Goal: Information Seeking & Learning: Learn about a topic

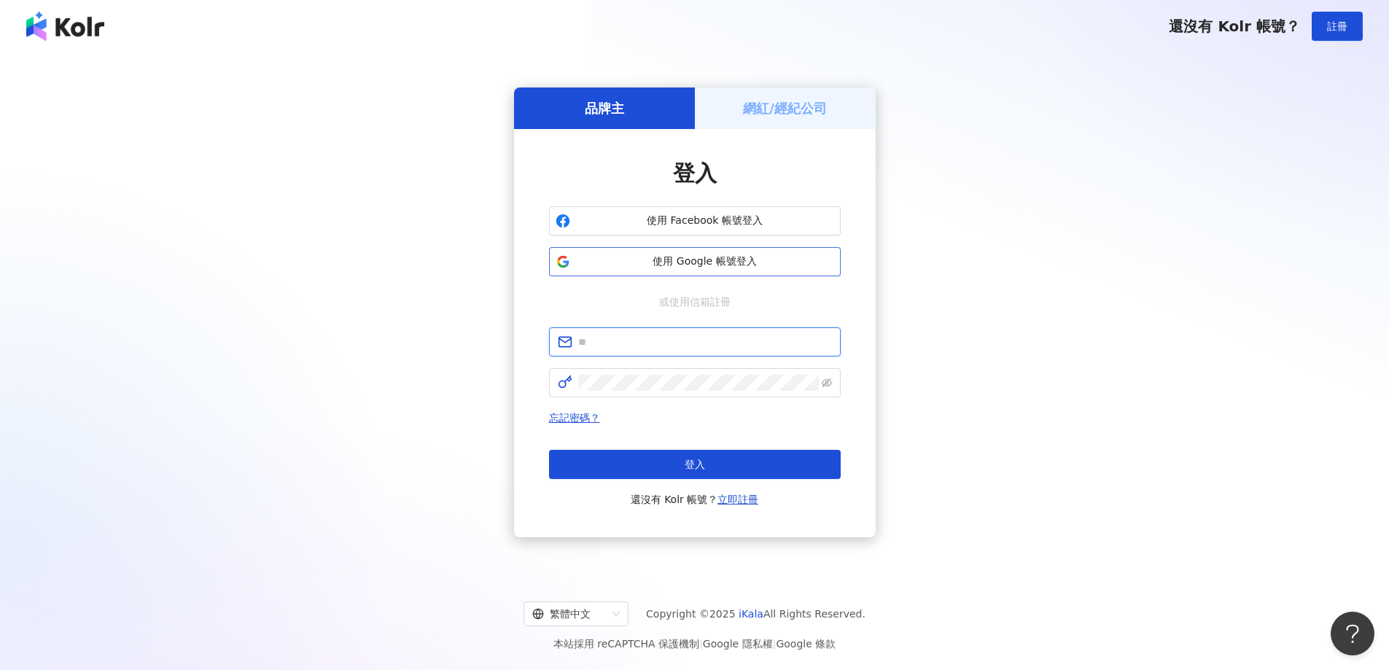
type input "**********"
click at [589, 260] on span "使用 Google 帳號登入" at bounding box center [705, 261] width 258 height 15
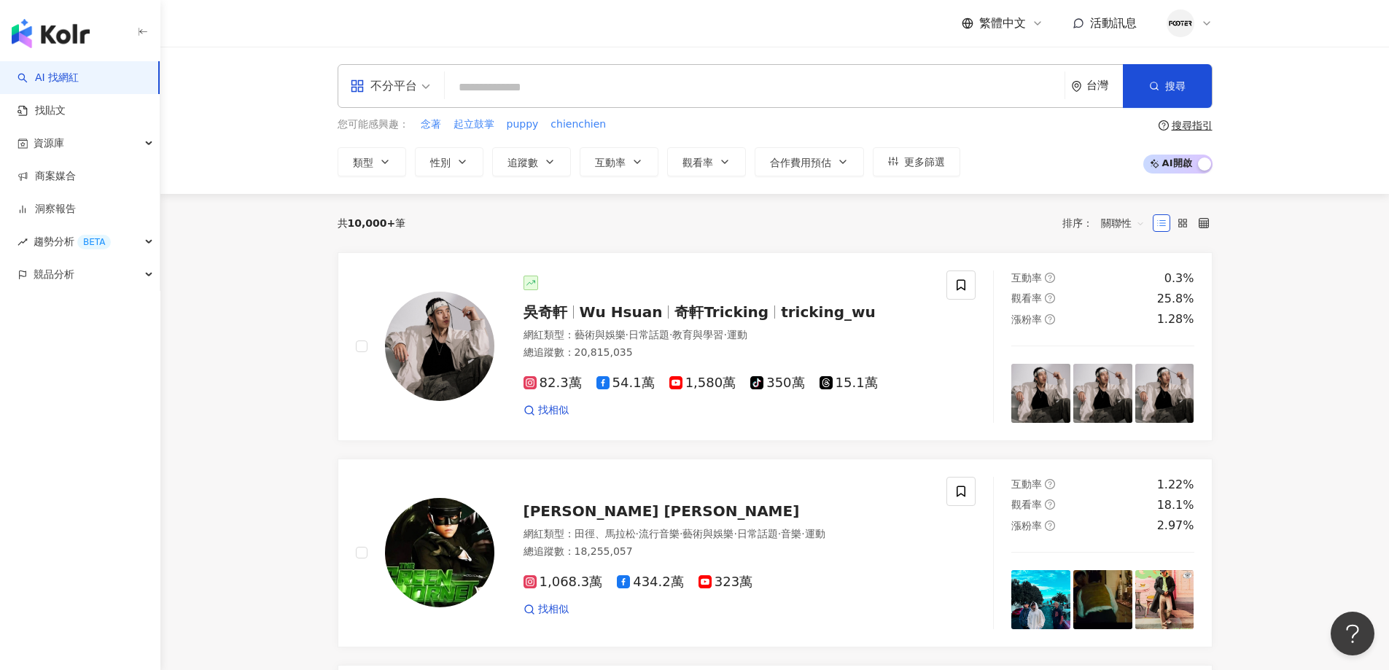
drag, startPoint x: 332, startPoint y: 357, endPoint x: 311, endPoint y: 335, distance: 30.5
click at [90, 144] on div "資源庫" at bounding box center [80, 143] width 160 height 33
click at [61, 214] on link "網紅收藏" at bounding box center [55, 209] width 41 height 15
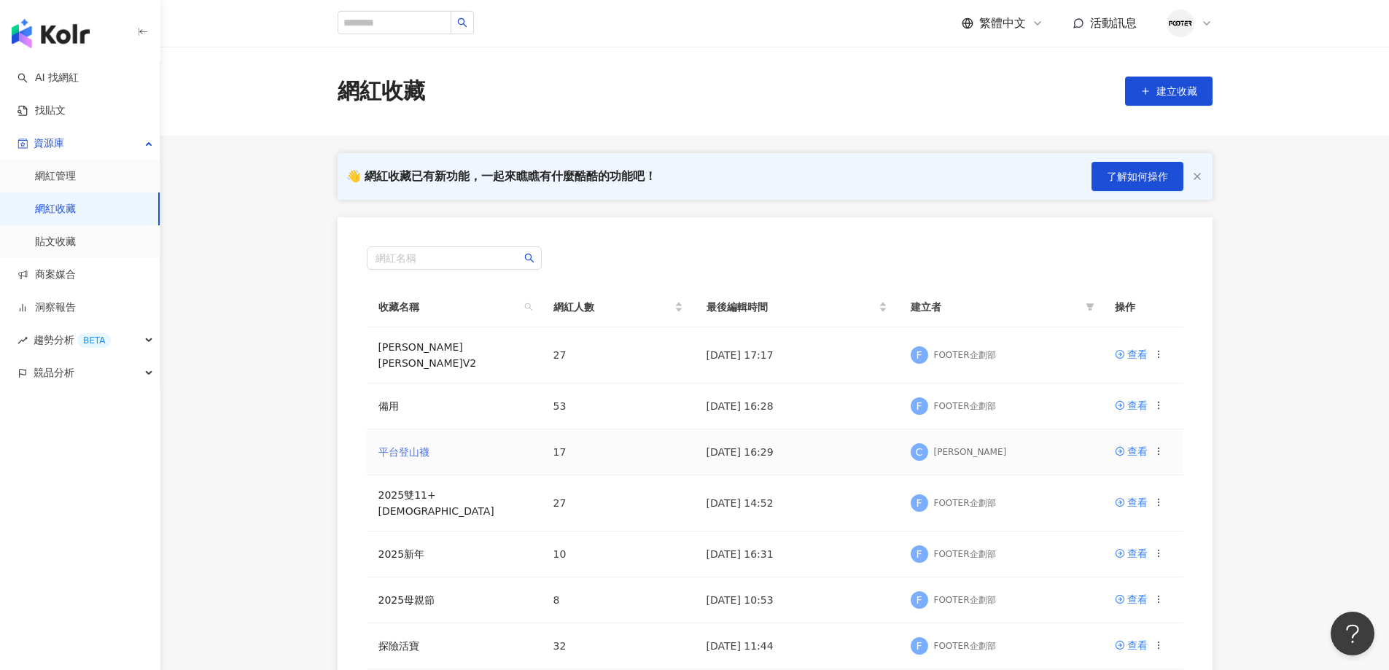
click at [400, 446] on link "平台登山襪" at bounding box center [403, 452] width 51 height 12
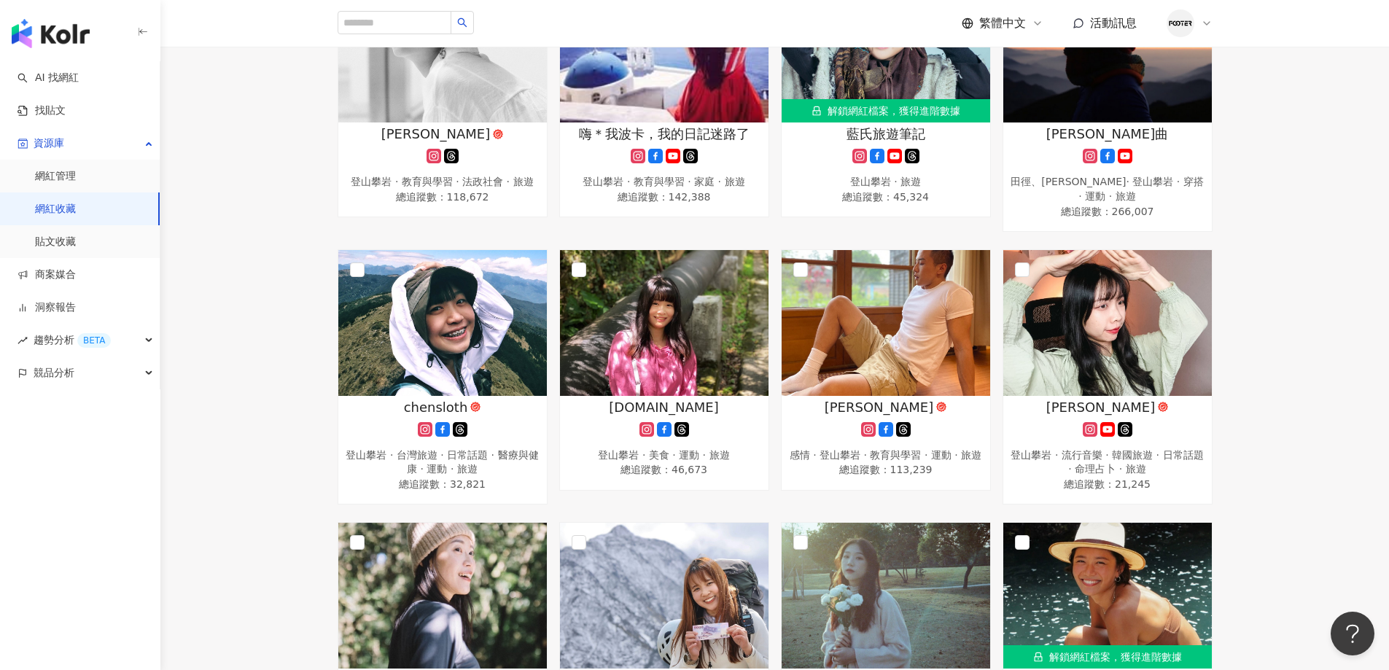
scroll to position [729, 0]
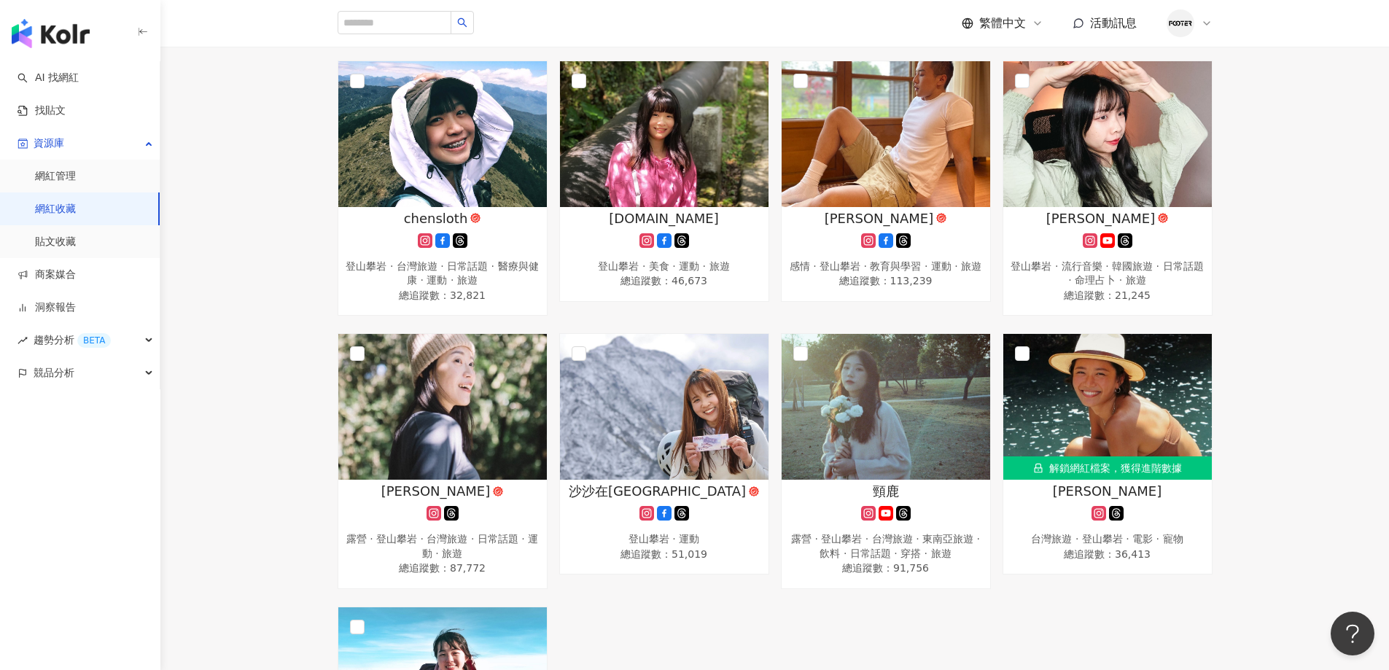
drag, startPoint x: 252, startPoint y: 429, endPoint x: 308, endPoint y: 457, distance: 62.3
click at [252, 429] on div "烙野孩imyeahhi 韓國旅遊 · 台灣旅遊 · 登山攀岩 · 露營 · 旅遊 總追蹤數 ： 320,732 Cher 登山攀岩 · 運動 總追蹤數 ： 2…" at bounding box center [774, 187] width 1228 height 1347
click at [1332, 385] on div "烙野孩imyeahhi 韓國旅遊 · 台灣旅遊 · 登山攀岩 · 露營 · 旅遊 總追蹤數 ： 320,732 Cher 登山攀岩 · 運動 總追蹤數 ： 2…" at bounding box center [774, 187] width 1228 height 1347
drag, startPoint x: 268, startPoint y: 93, endPoint x: 374, endPoint y: 182, distance: 138.7
click at [268, 93] on div "烙野孩imyeahhi 韓國旅遊 · 台灣旅遊 · 登山攀岩 · 露營 · 旅遊 總追蹤數 ： 320,732 Cher 登山攀岩 · 運動 總追蹤數 ： 2…" at bounding box center [774, 187] width 1228 height 1347
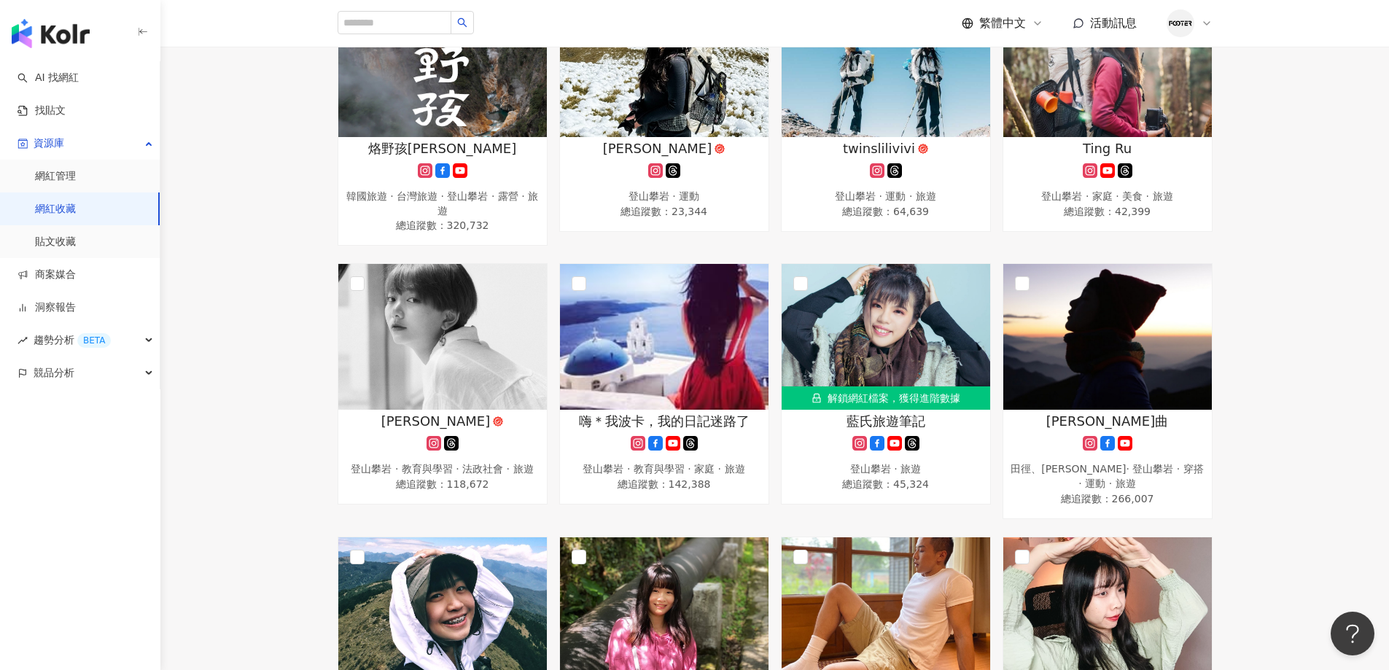
scroll to position [437, 0]
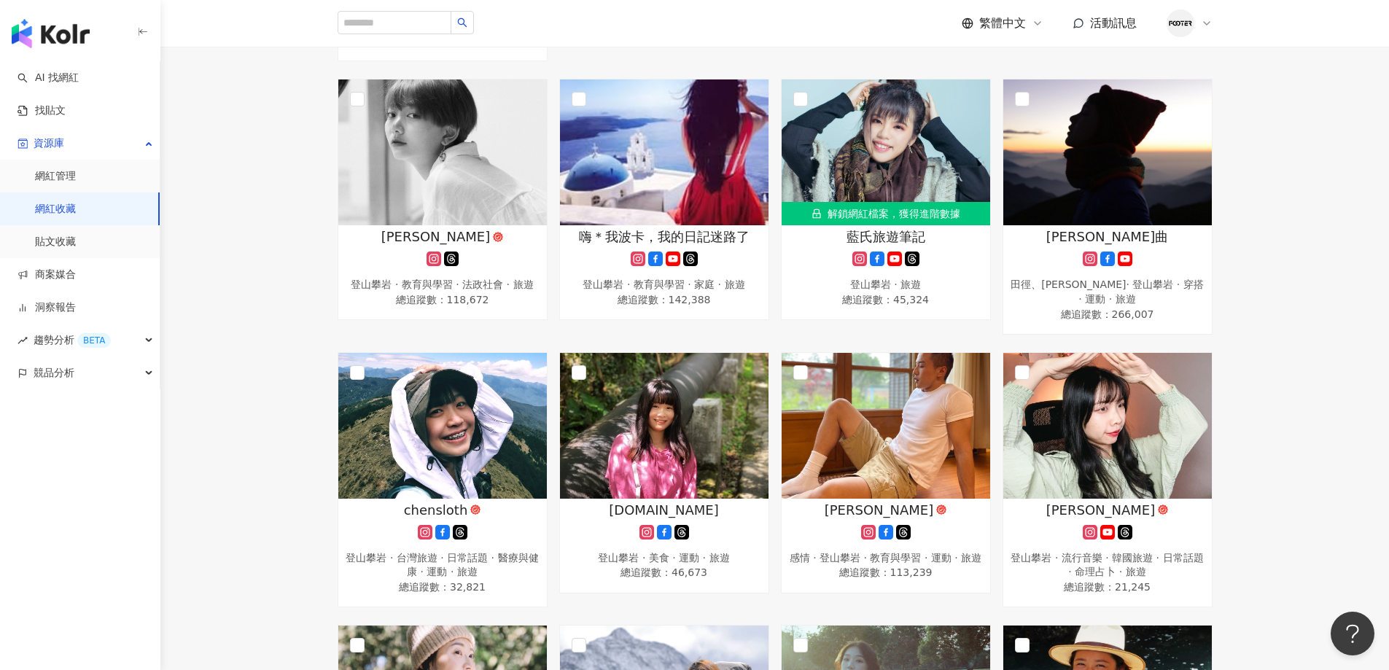
drag, startPoint x: 237, startPoint y: 157, endPoint x: 418, endPoint y: 0, distance: 239.3
click at [237, 157] on div "烙野孩imyeahhi 韓國旅遊 · 台灣旅遊 · 登山攀岩 · 露營 · 旅遊 總追蹤數 ： 320,732 Cher 登山攀岩 · 運動 總追蹤數 ： 2…" at bounding box center [774, 479] width 1228 height 1347
click at [417, 23] on input "search" at bounding box center [395, 22] width 114 height 23
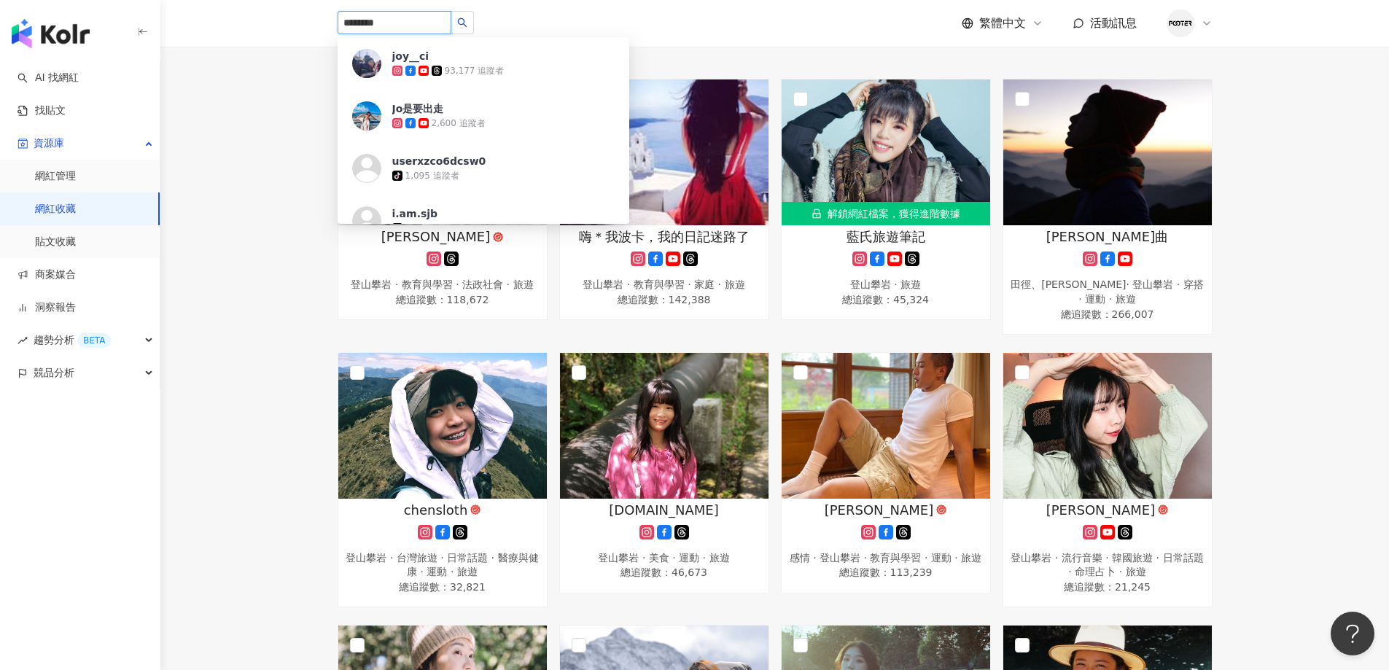
type input "******"
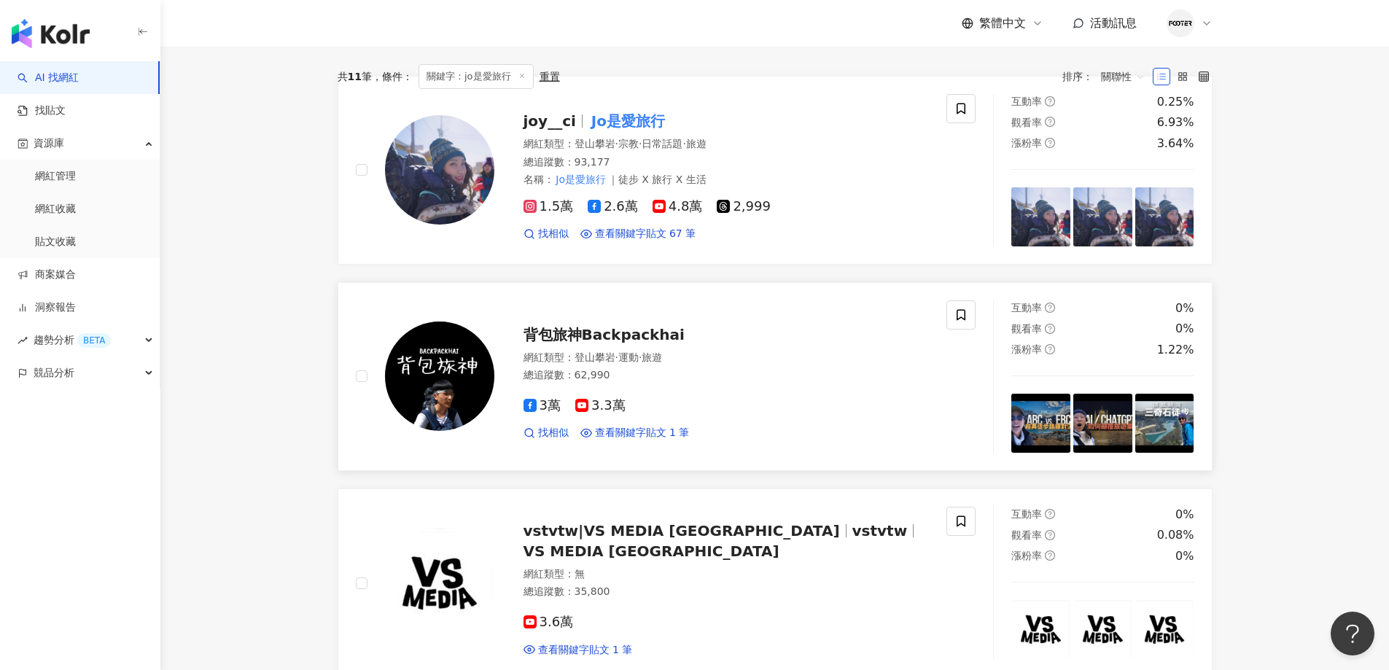
scroll to position [437, 0]
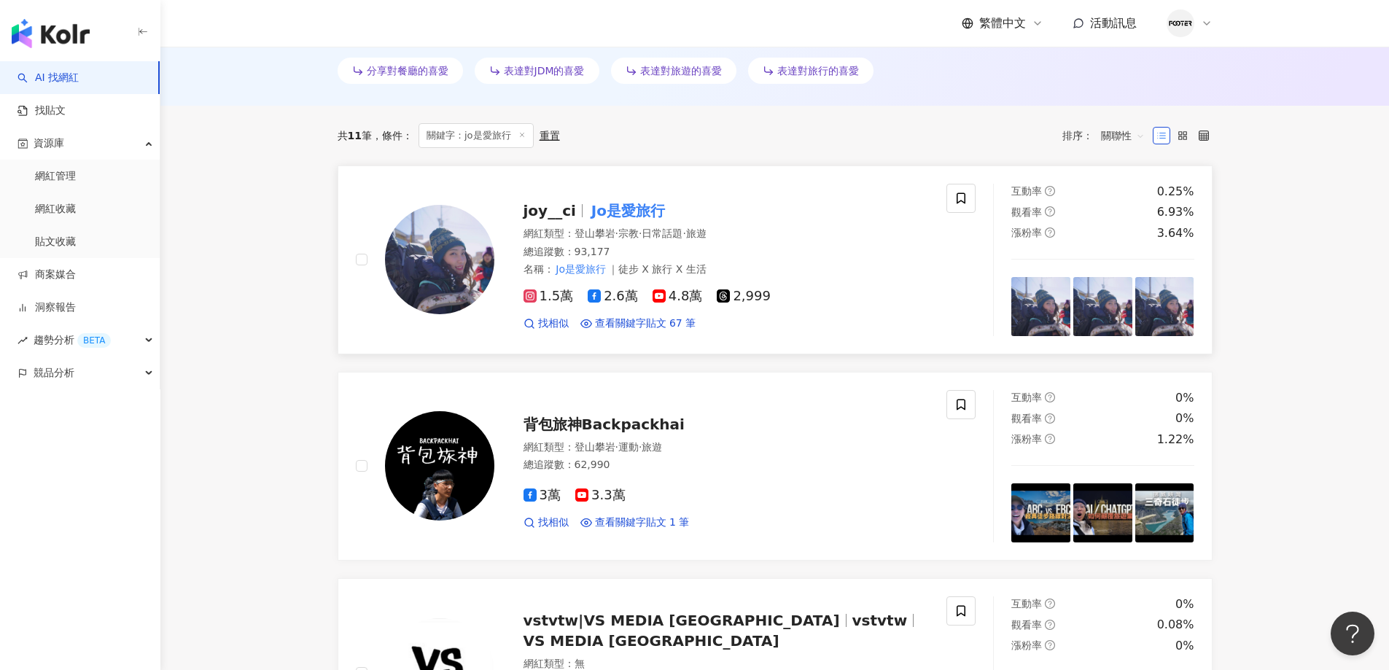
click at [628, 208] on mark "Jo是愛旅行" at bounding box center [627, 210] width 79 height 23
click at [73, 202] on link "網紅收藏" at bounding box center [55, 209] width 41 height 15
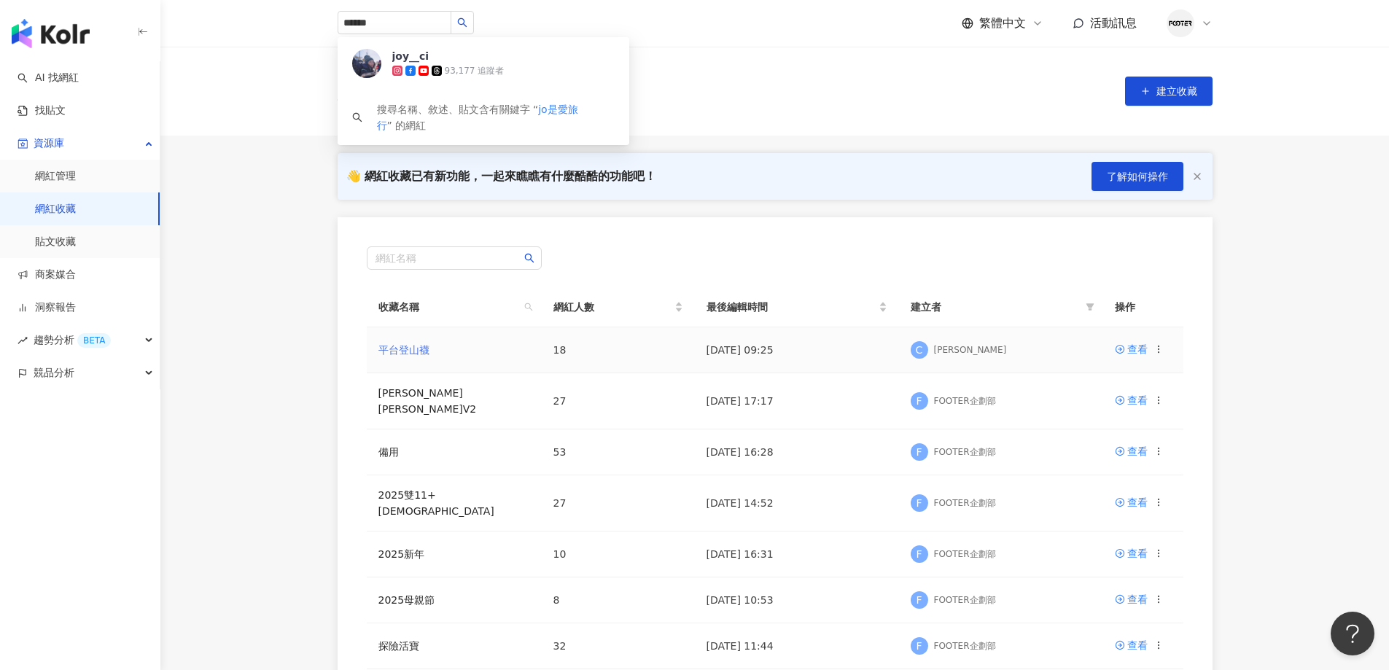
click at [400, 351] on link "平台登山襪" at bounding box center [403, 350] width 51 height 12
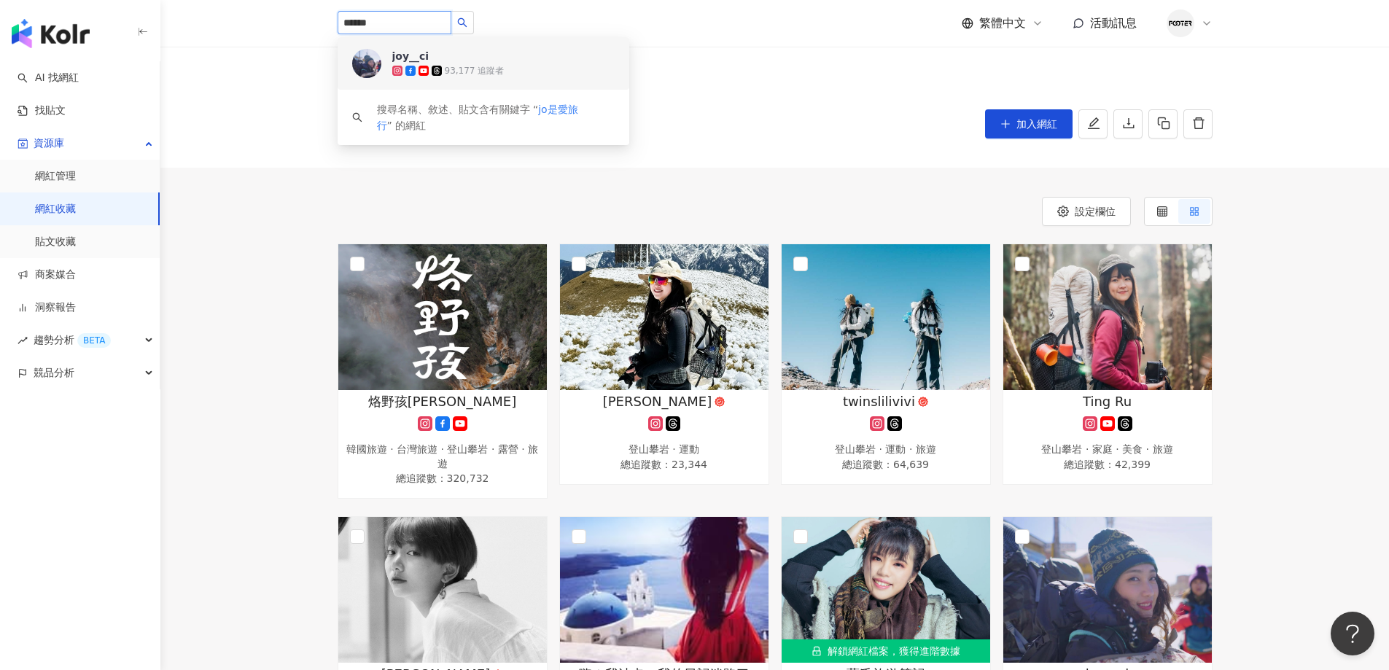
click at [405, 22] on input "******" at bounding box center [395, 22] width 114 height 23
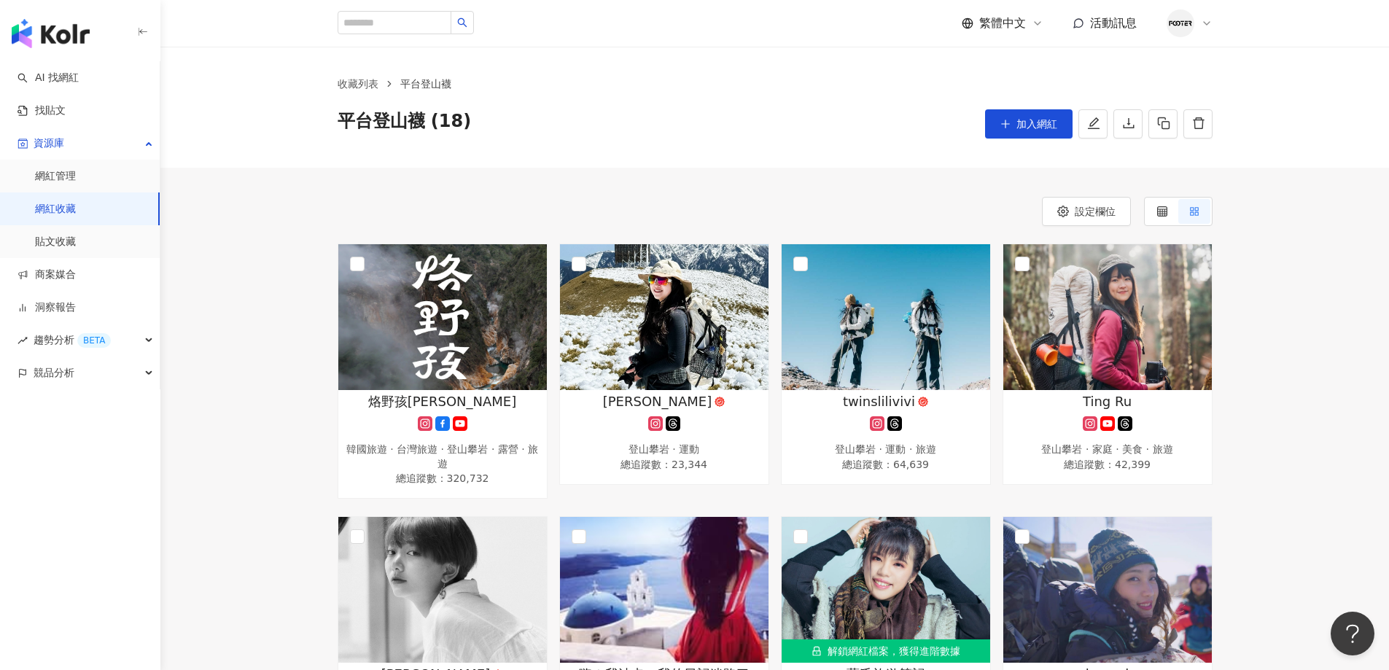
click at [651, 96] on div "收藏列表 平台登山襪 平台登山襪 (18) 加入網紅" at bounding box center [774, 107] width 933 height 63
click at [433, 350] on img at bounding box center [442, 317] width 209 height 146
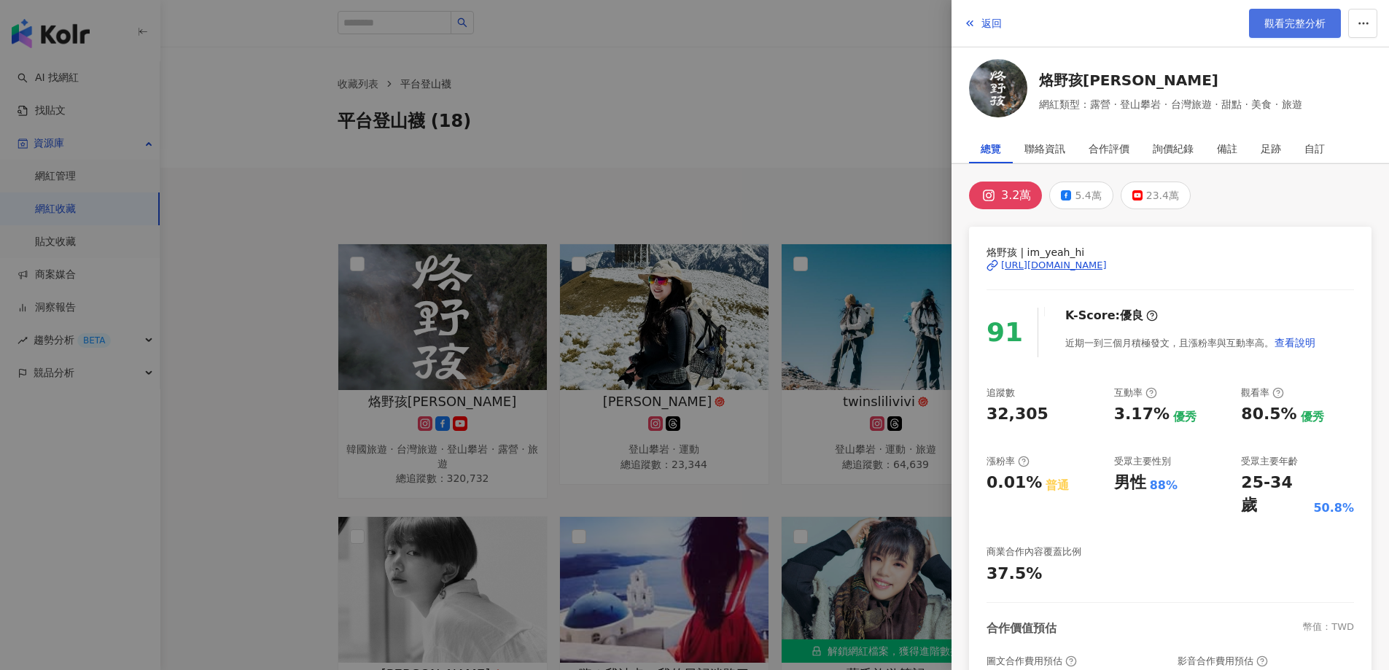
click at [1299, 22] on span "觀看完整分析" at bounding box center [1294, 23] width 61 height 12
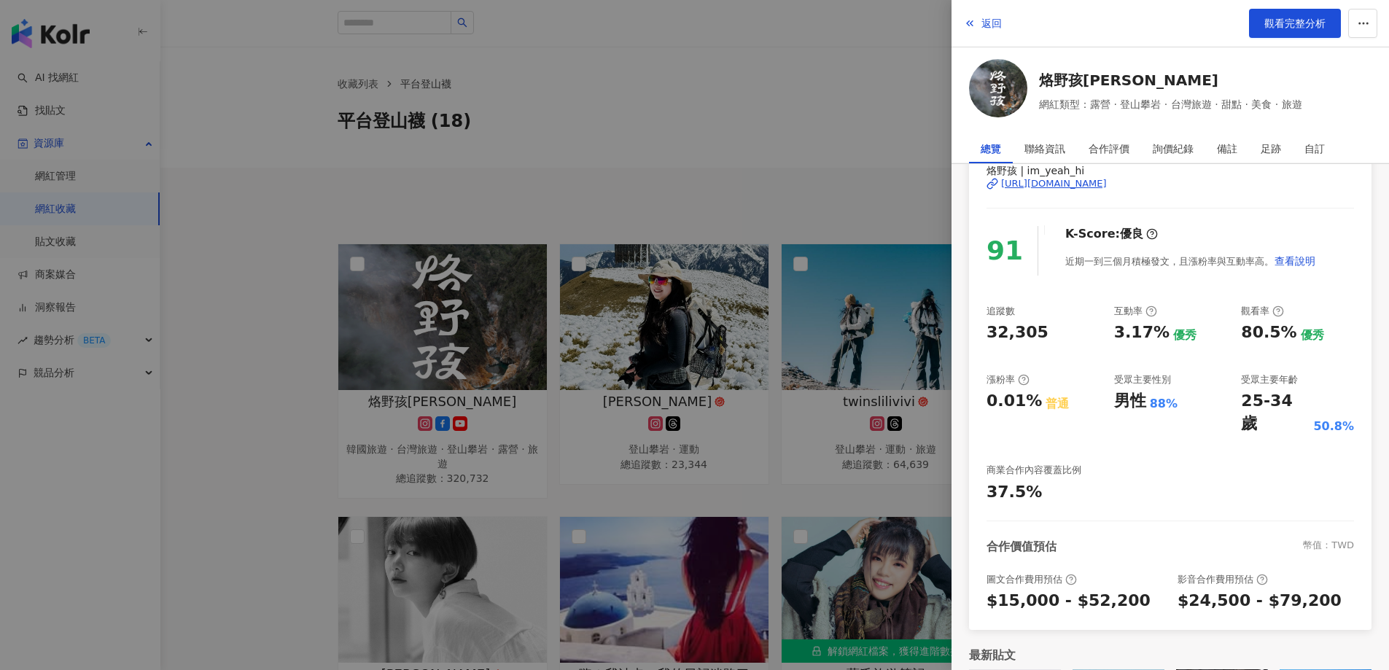
scroll to position [167, 0]
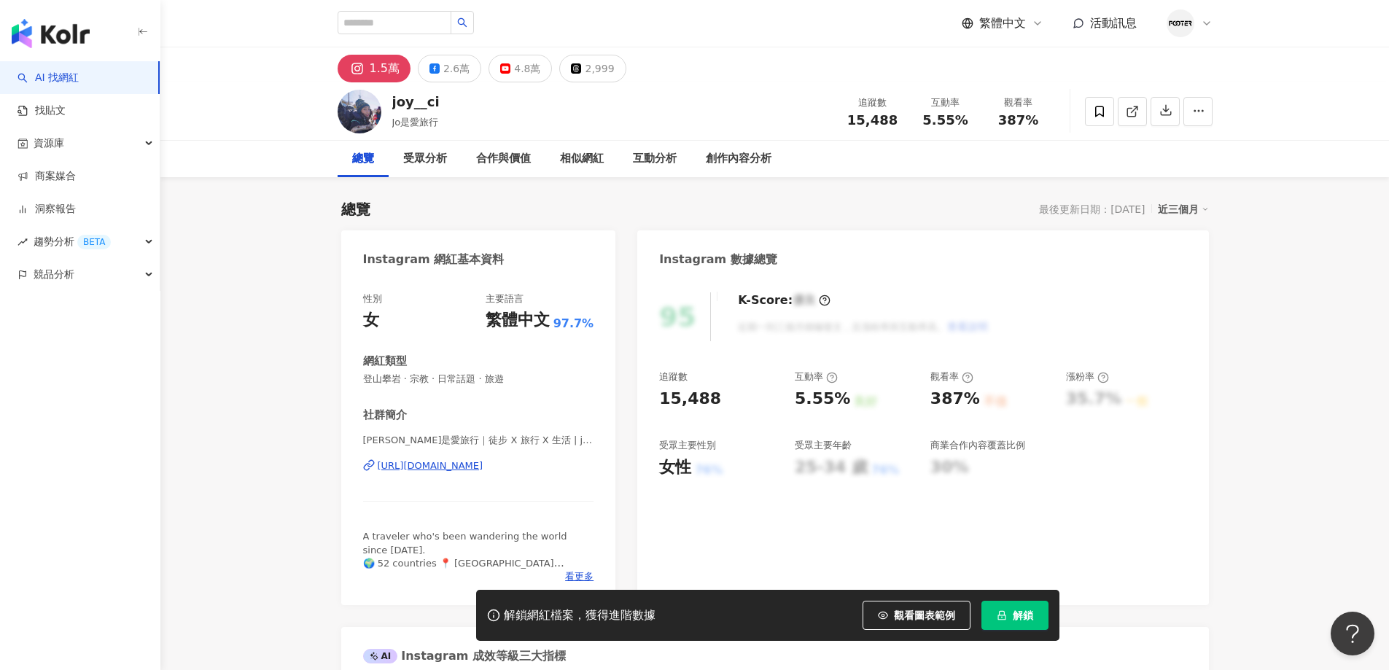
click at [1019, 610] on span "解鎖" at bounding box center [1023, 615] width 20 height 12
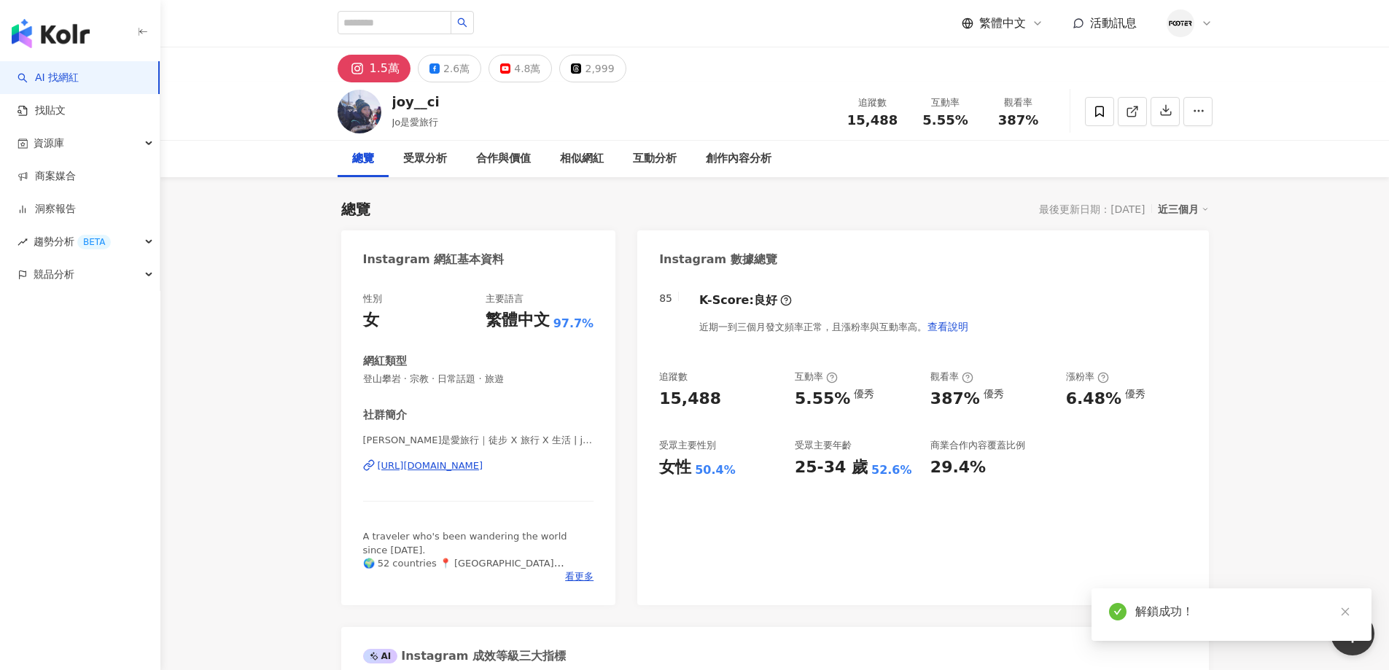
click at [1107, 112] on span at bounding box center [1099, 111] width 29 height 29
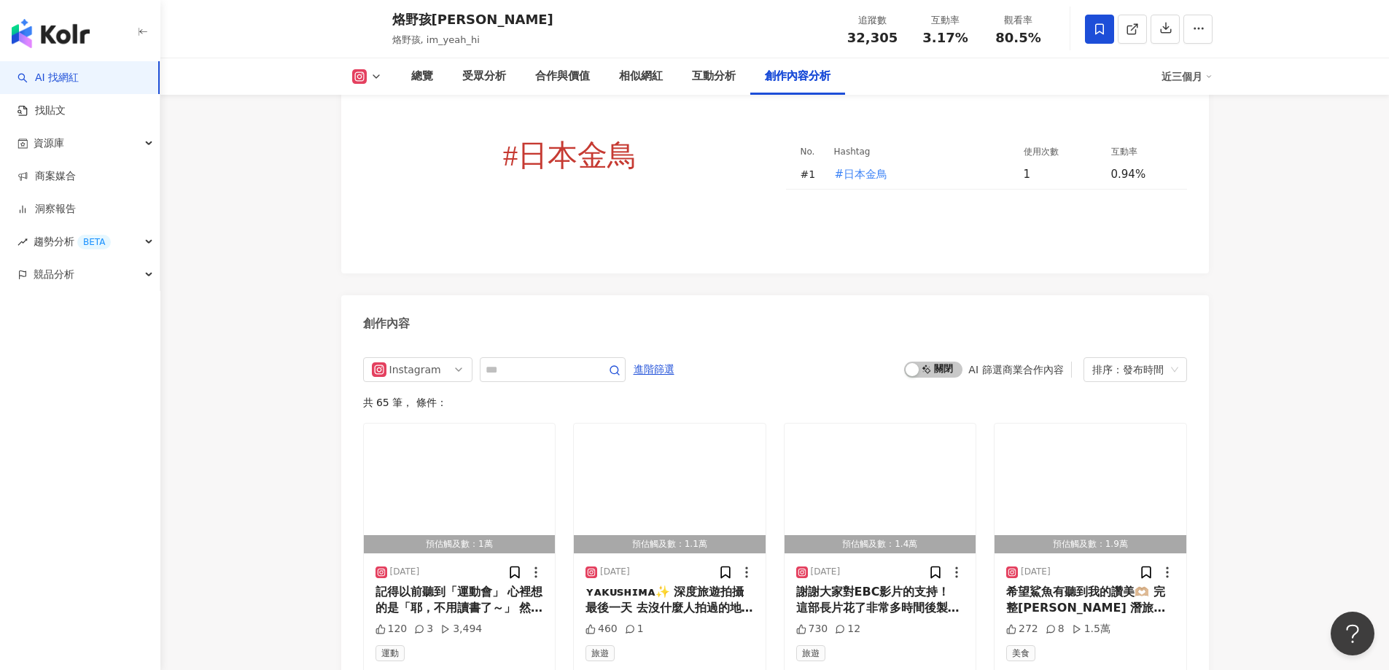
scroll to position [4019, 0]
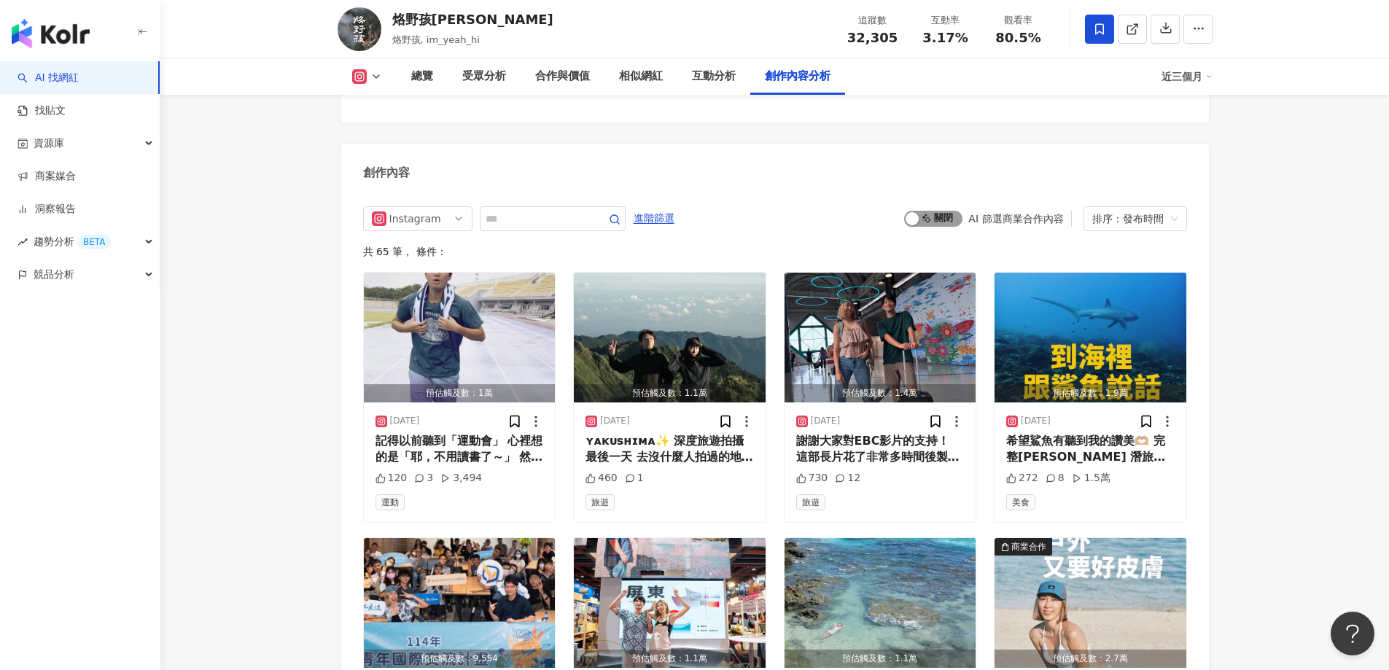
click at [917, 212] on div "button" at bounding box center [911, 218] width 13 height 13
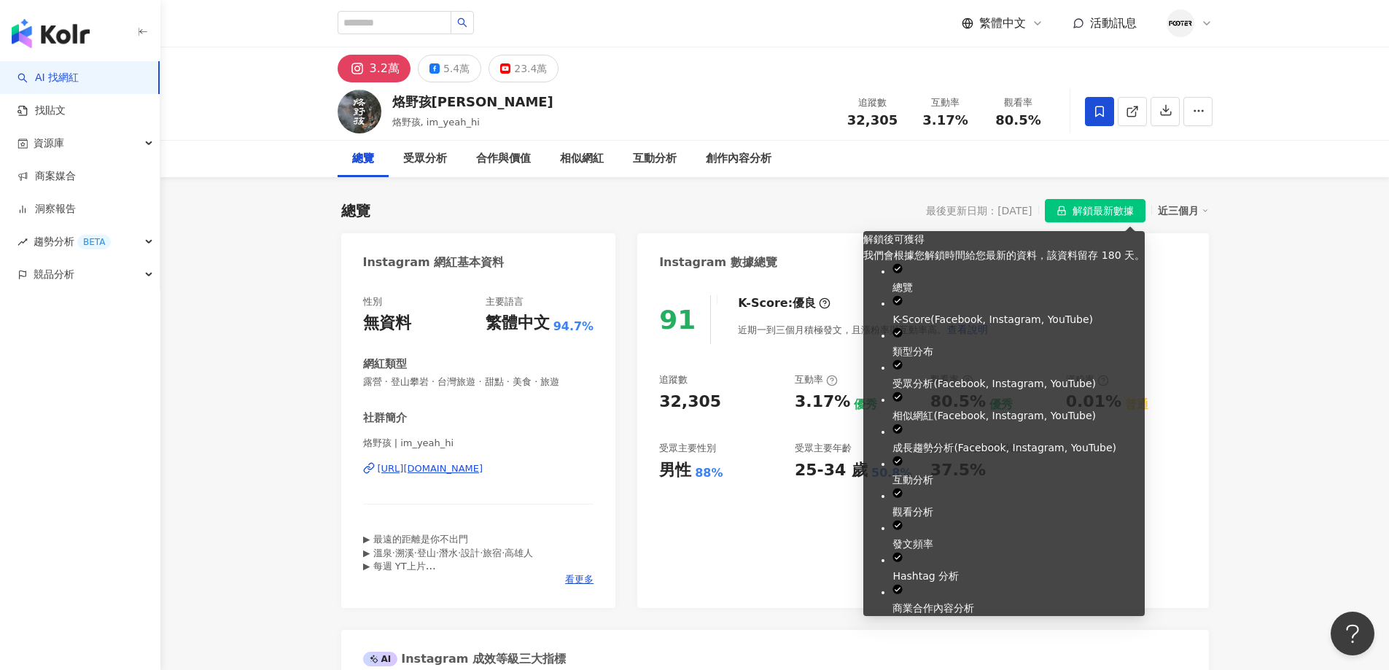
click at [1095, 207] on span "解鎖最新數據" at bounding box center [1102, 211] width 61 height 23
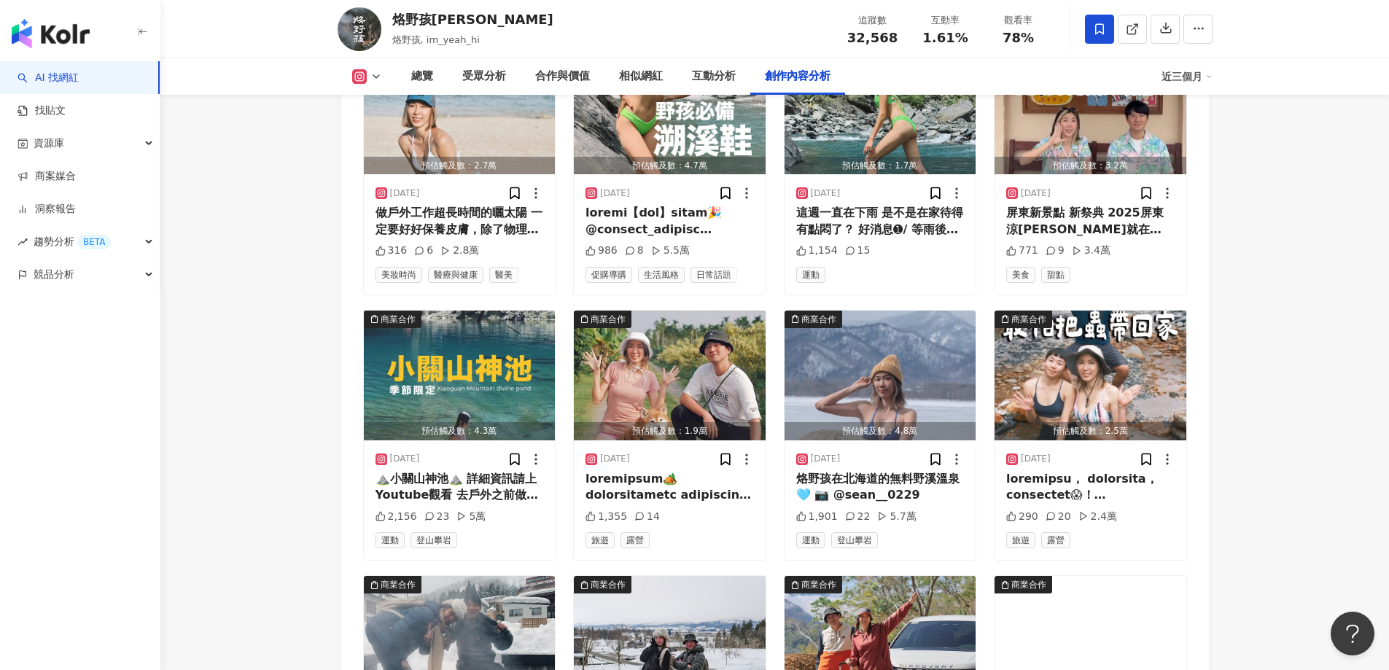
scroll to position [4970, 0]
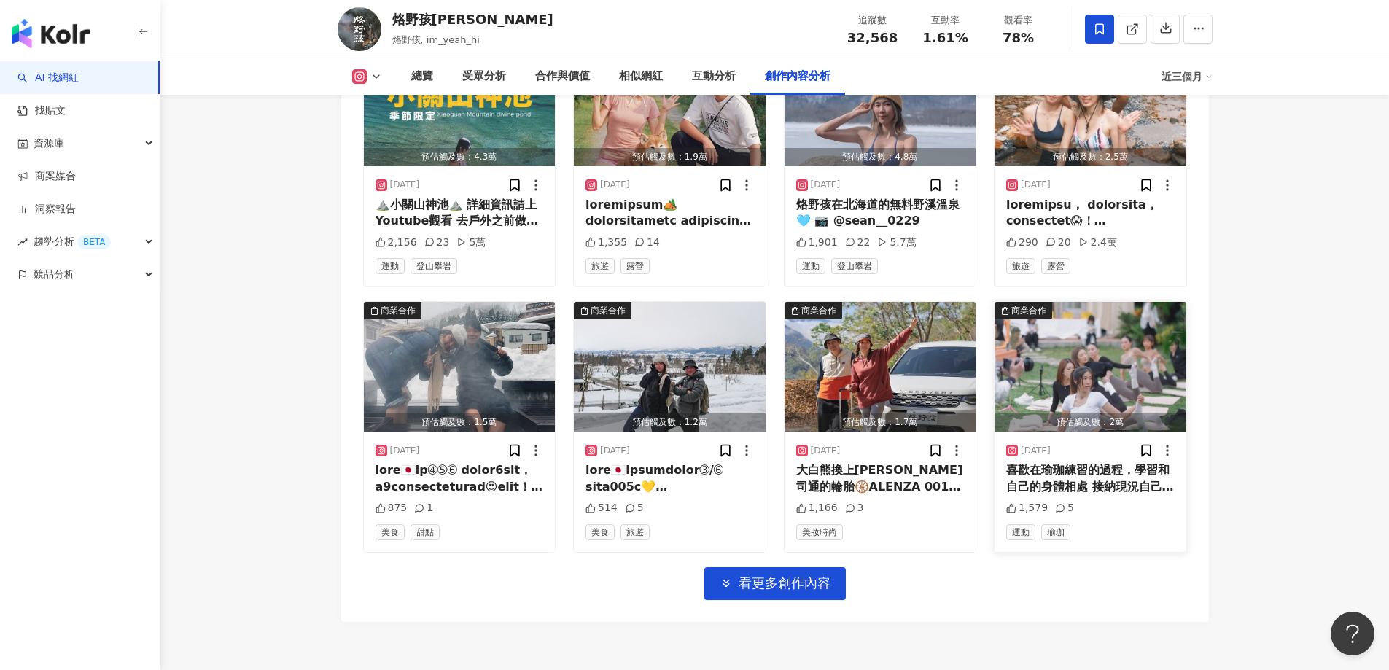
drag, startPoint x: 1383, startPoint y: 357, endPoint x: 1127, endPoint y: 391, distance: 258.2
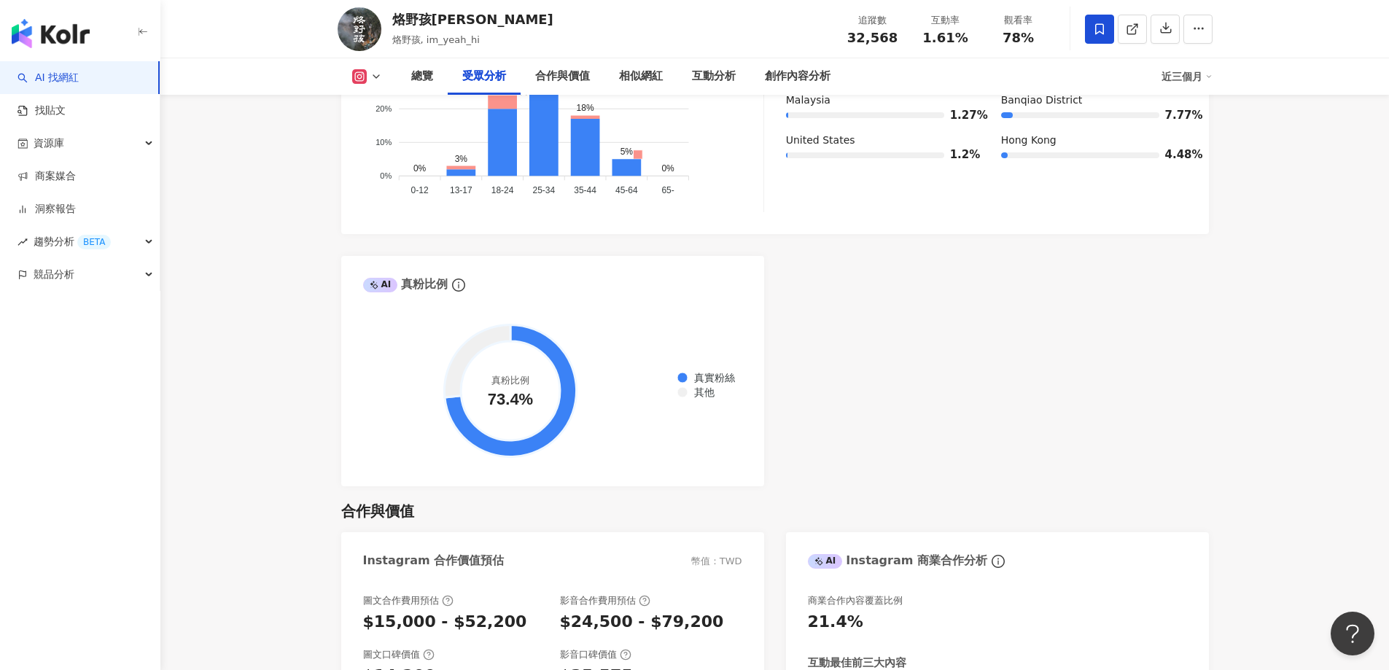
scroll to position [1823, 0]
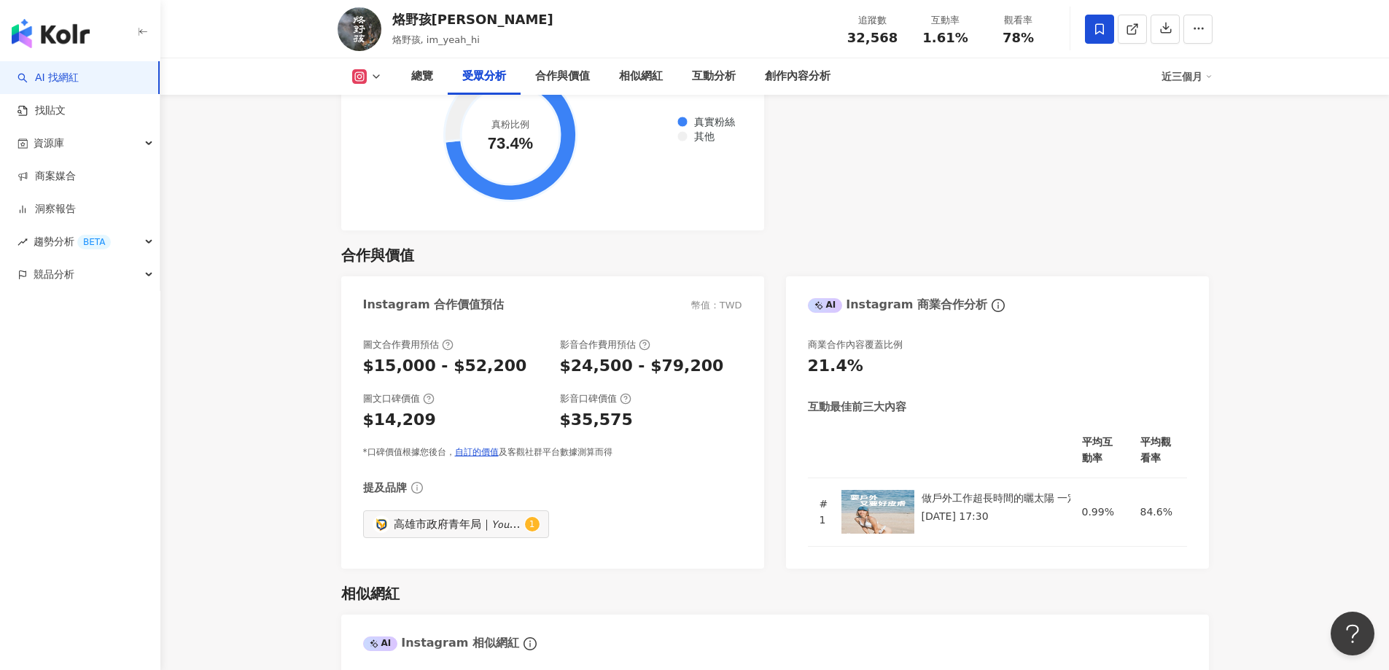
click at [371, 73] on icon at bounding box center [376, 77] width 12 height 12
click at [402, 137] on button "Facebook" at bounding box center [383, 137] width 74 height 20
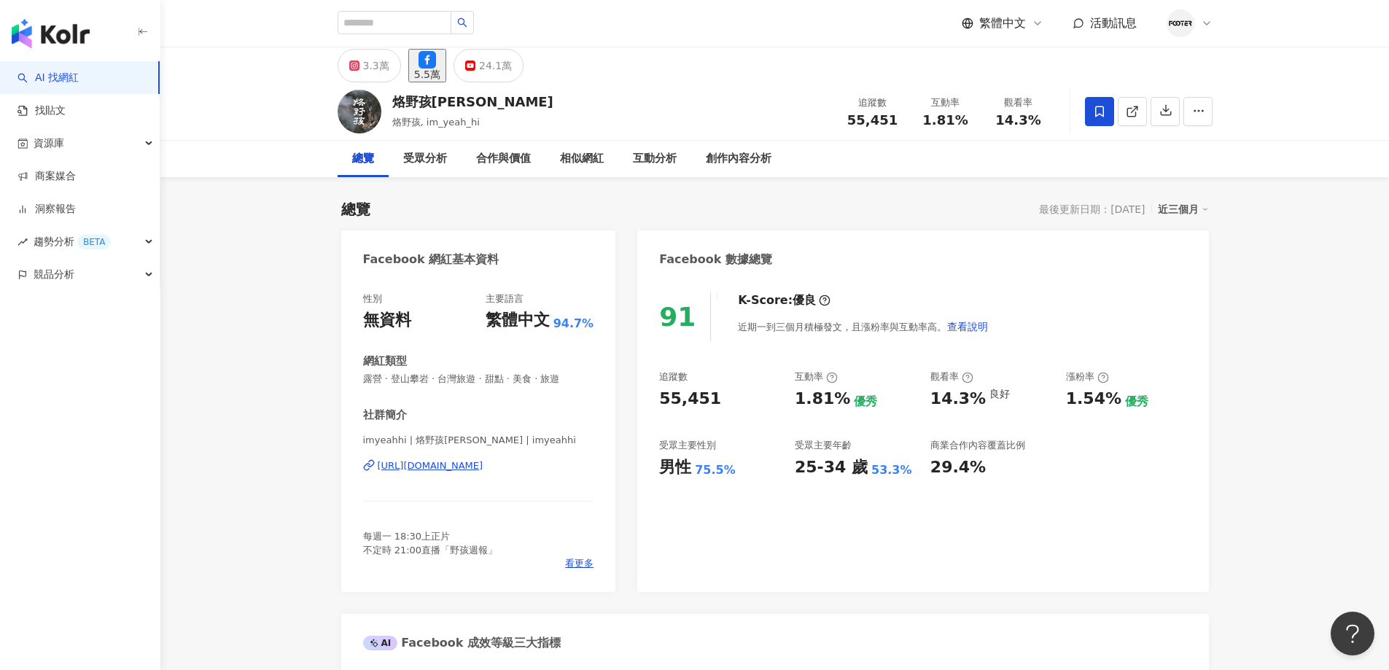
click at [464, 469] on div "[URL][DOMAIN_NAME]" at bounding box center [431, 465] width 106 height 13
click at [459, 469] on div "[URL][DOMAIN_NAME]" at bounding box center [431, 465] width 106 height 13
click at [375, 71] on div "3.3萬" at bounding box center [376, 65] width 26 height 20
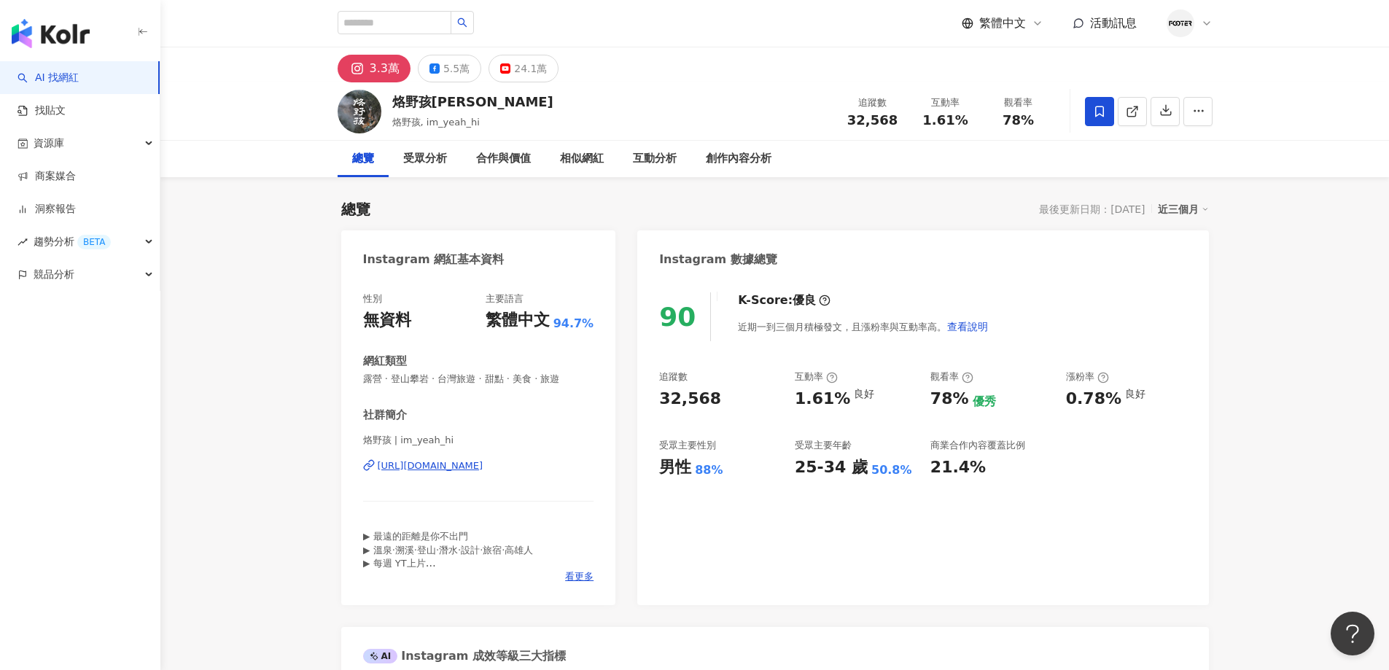
click at [483, 467] on div "[URL][DOMAIN_NAME]" at bounding box center [431, 465] width 106 height 13
